Goal: Find specific page/section

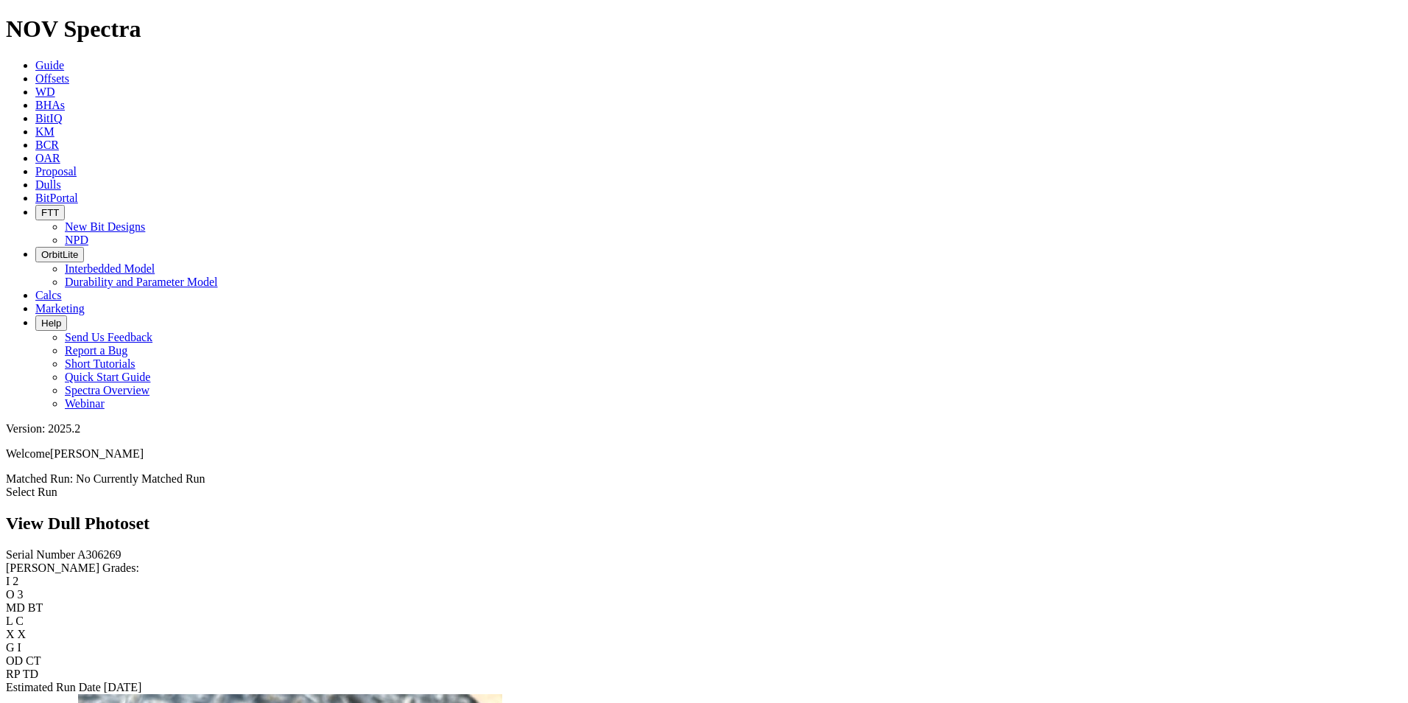
click at [61, 178] on link "Dulls" at bounding box center [48, 184] width 26 height 13
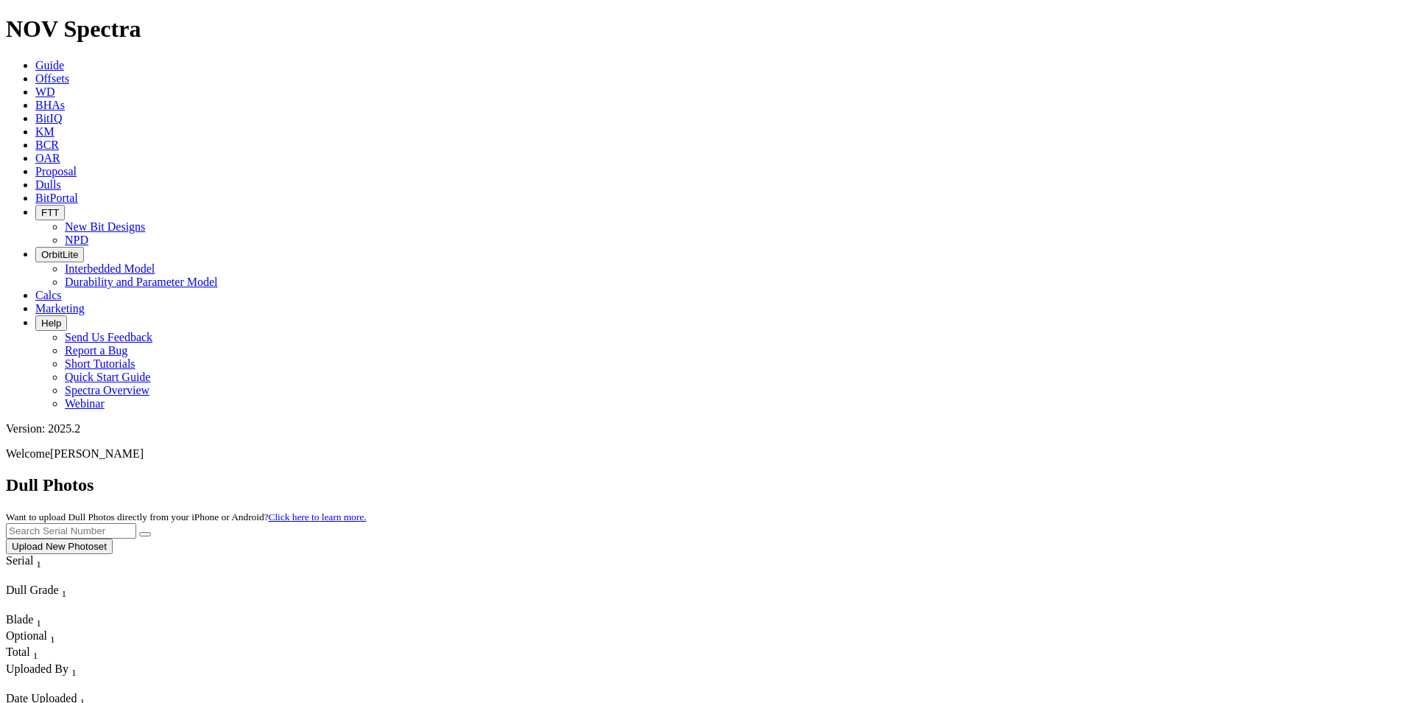
click at [136, 523] on input "text" at bounding box center [71, 530] width 130 height 15
type input "A318288"
click at [151, 532] on button "submit" at bounding box center [145, 534] width 12 height 4
